Goal: Find specific page/section: Find specific page/section

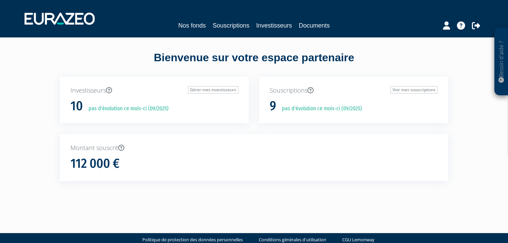
scroll to position [12, 0]
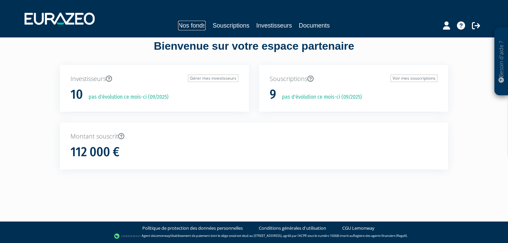
click at [191, 24] on link "Nos fonds" at bounding box center [192, 26] width 28 height 10
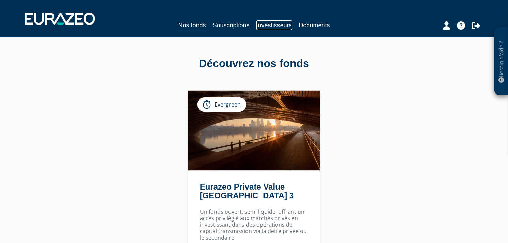
click at [273, 23] on link "Investisseurs" at bounding box center [274, 25] width 36 height 10
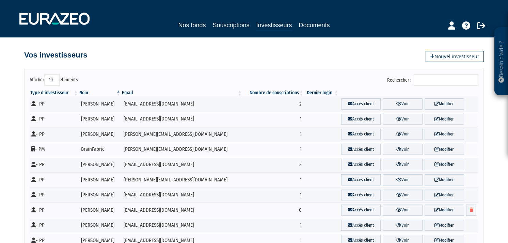
click at [430, 81] on input "Rechercher :" at bounding box center [446, 80] width 65 height 12
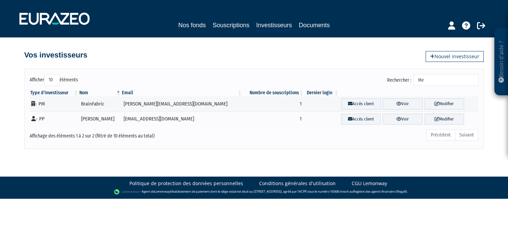
type input "M"
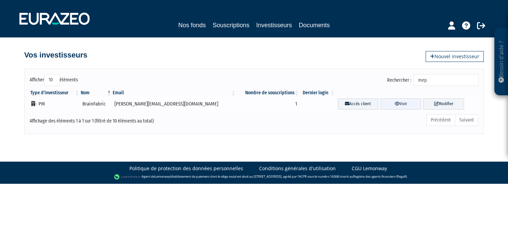
type input "mep"
click at [398, 107] on link "Voir" at bounding box center [400, 103] width 41 height 11
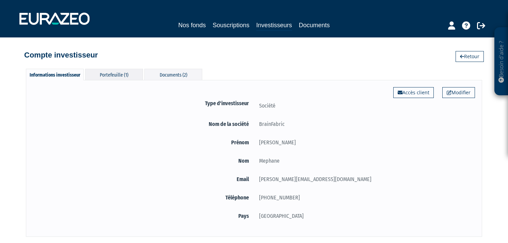
click at [123, 73] on div "Portefeuille (1)" at bounding box center [114, 74] width 58 height 11
